Goal: Information Seeking & Learning: Learn about a topic

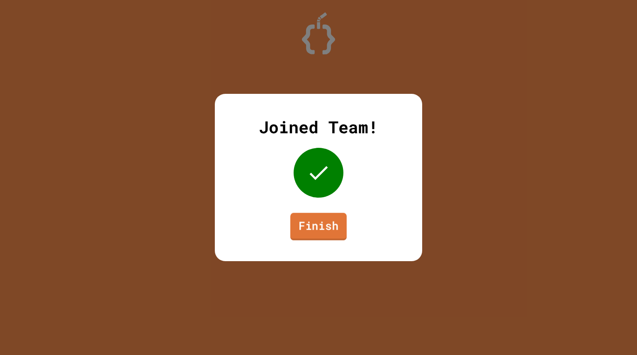
click at [316, 221] on link "Finish" at bounding box center [318, 226] width 56 height 27
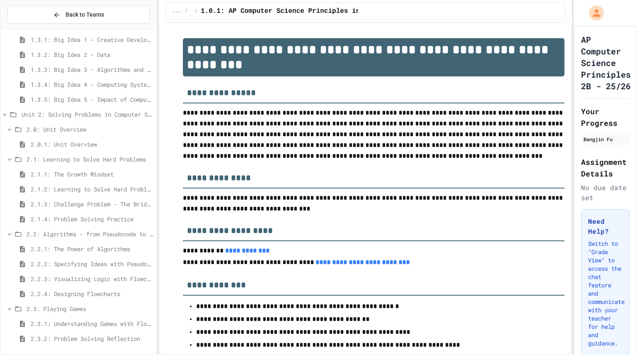
click at [69, 333] on div "2.3.2: Problem Solving Reflection" at bounding box center [79, 338] width 156 height 12
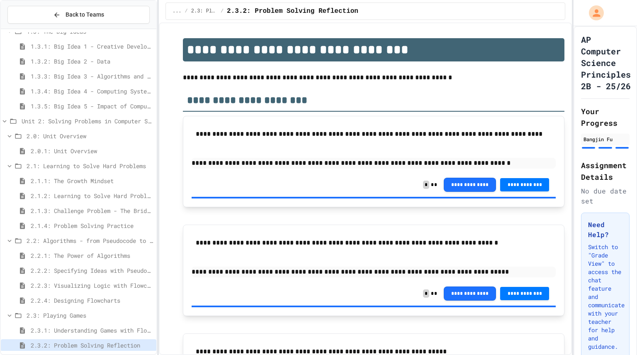
scroll to position [110, 0]
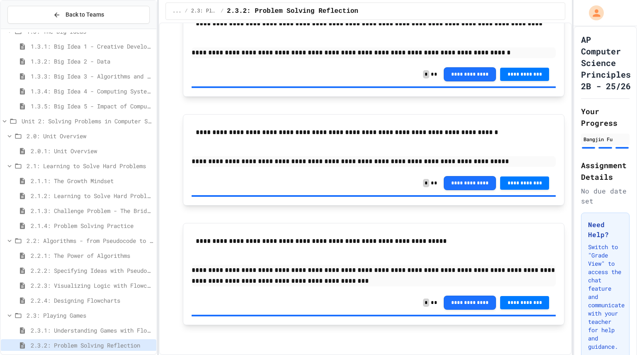
click at [102, 331] on span "2.3.1: Understanding Games with Flowcharts" at bounding box center [92, 330] width 122 height 9
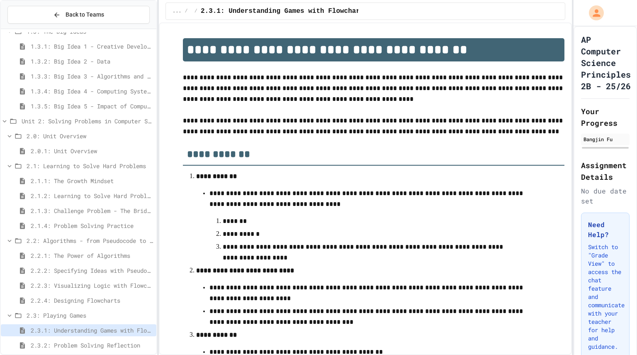
scroll to position [292, 0]
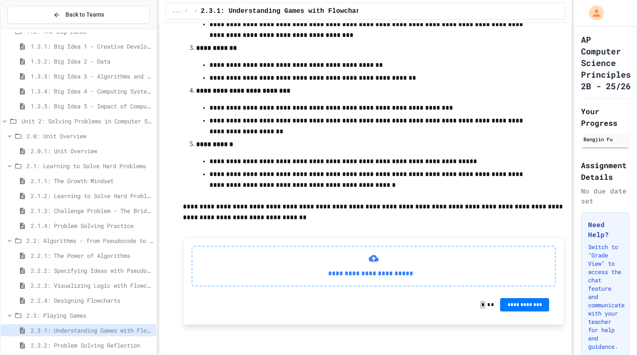
click at [108, 303] on span "2.2.4: Designing Flowcharts" at bounding box center [92, 300] width 122 height 9
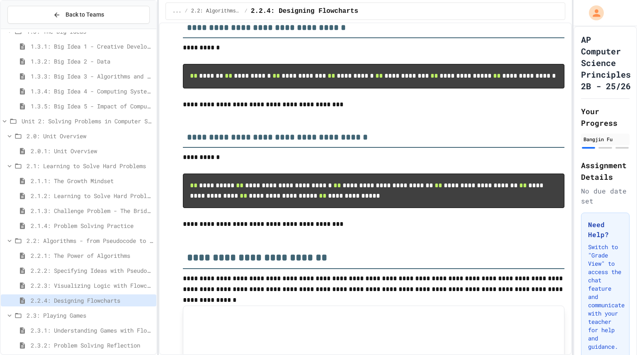
scroll to position [194, 0]
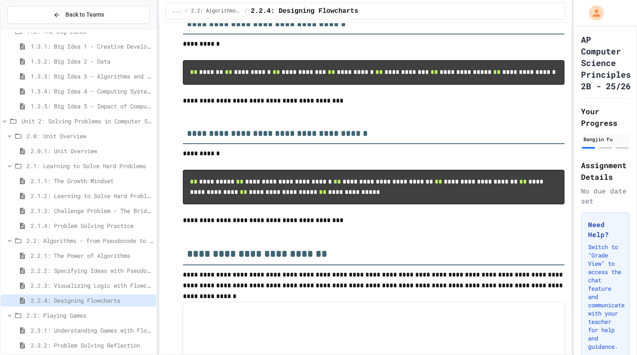
click at [107, 280] on div "2.2.3: Visualizing Logic with Flowcharts" at bounding box center [79, 285] width 156 height 12
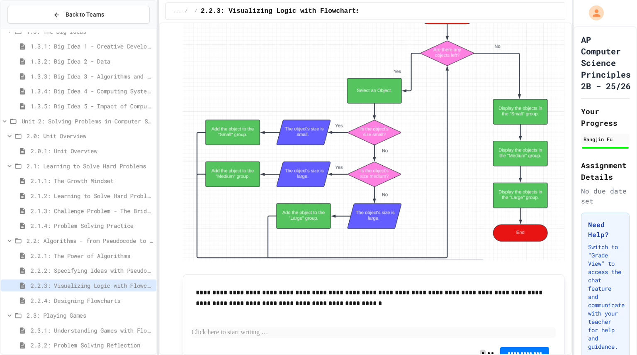
click at [95, 271] on span "2.2.2: Specifying Ideas with Pseudocode" at bounding box center [92, 270] width 122 height 9
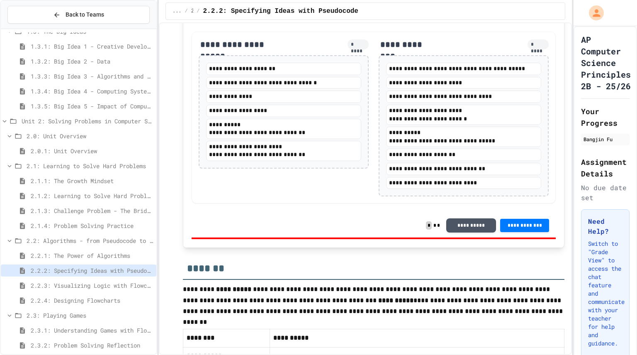
scroll to position [1617, 0]
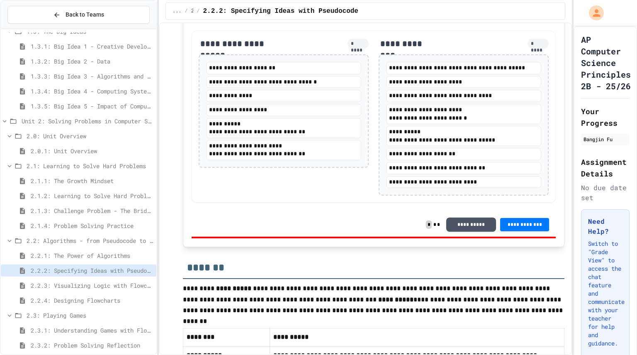
click at [91, 296] on span "2.2.4: Designing Flowcharts" at bounding box center [92, 300] width 122 height 9
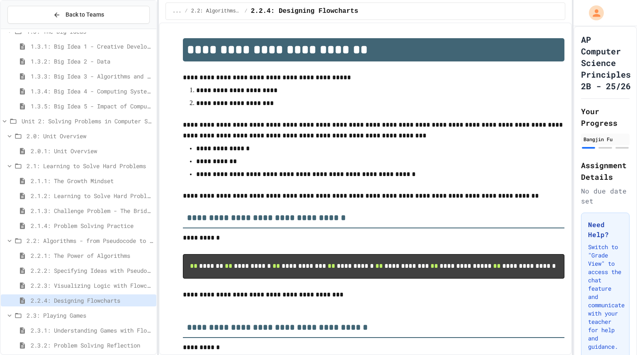
click at [94, 290] on div "2.2.3: Visualizing Logic with Flowcharts" at bounding box center [79, 285] width 156 height 12
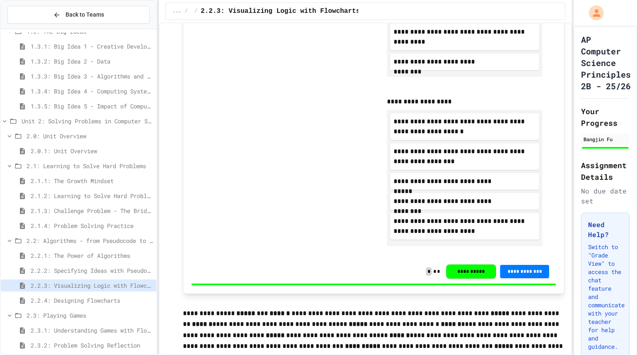
scroll to position [410, 0]
